Goal: Go to known website: Access a specific website the user already knows

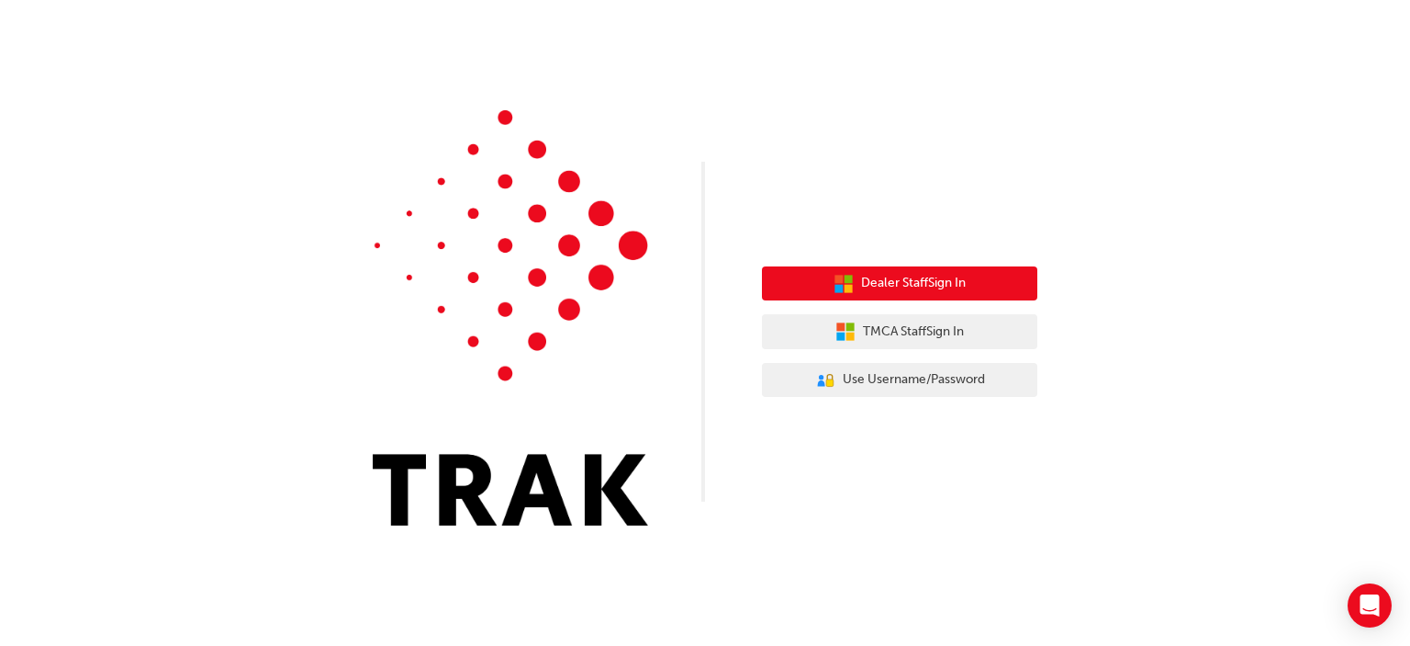
click at [926, 294] on button "Dealer Staff Sign In" at bounding box center [899, 283] width 275 height 35
